Goal: Navigation & Orientation: Find specific page/section

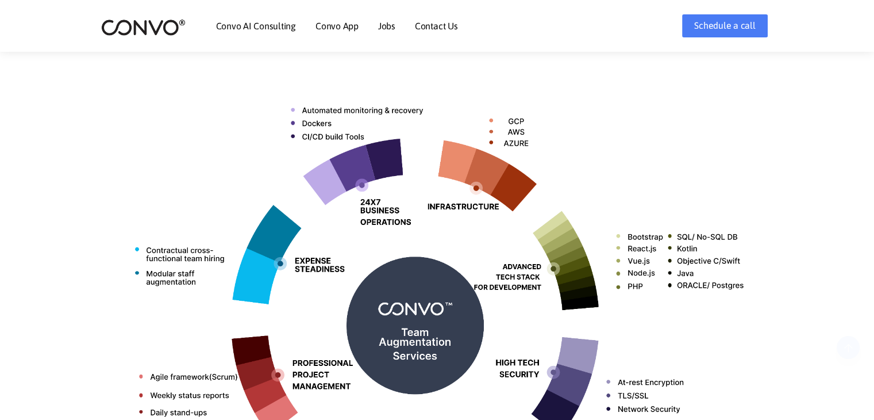
scroll to position [517, 0]
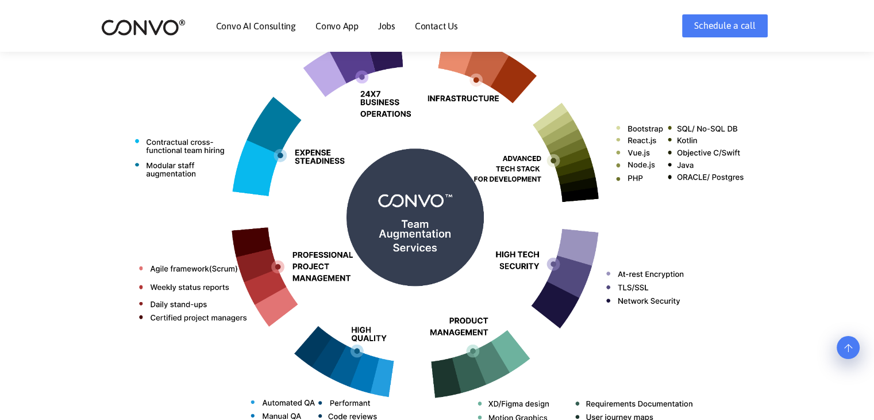
drag, startPoint x: 215, startPoint y: 274, endPoint x: 257, endPoint y: 299, distance: 49.2
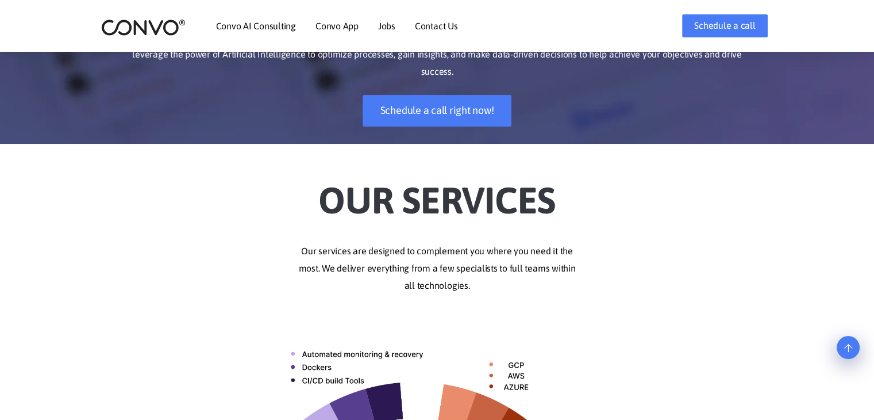
scroll to position [169, 0]
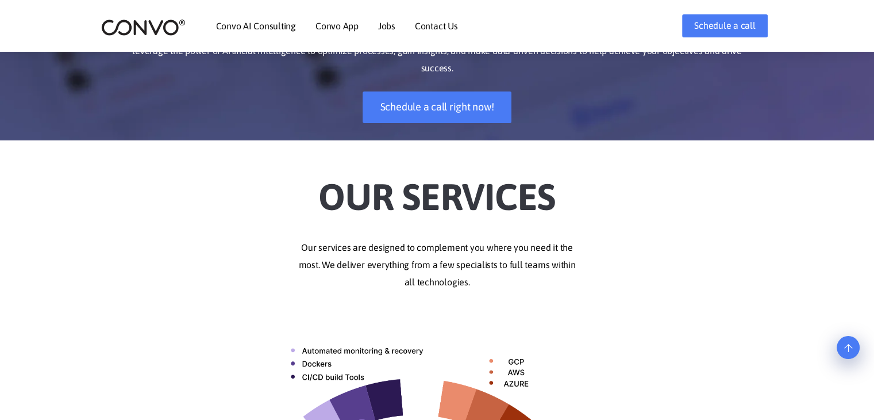
click at [229, 26] on link "Convo AI Consulting" at bounding box center [256, 25] width 80 height 9
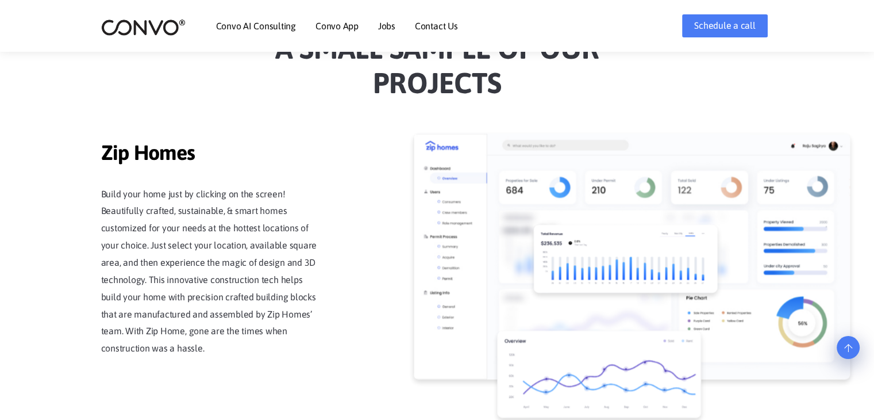
scroll to position [989, 0]
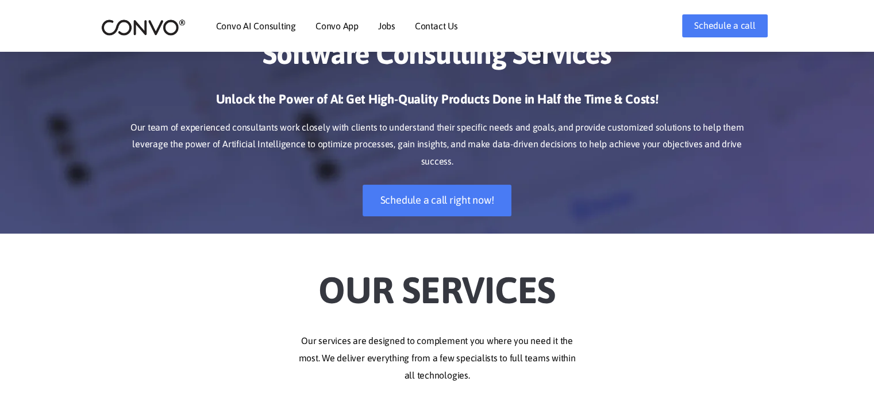
scroll to position [76, 0]
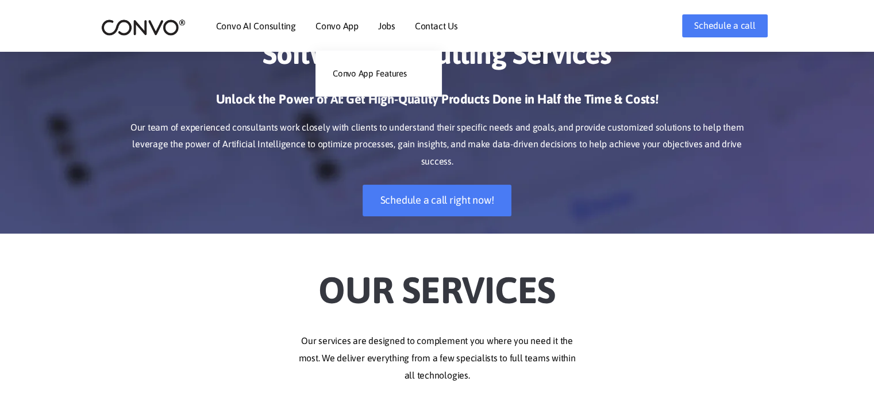
click at [326, 24] on link "Convo App" at bounding box center [337, 25] width 43 height 9
